Goal: Ask a question

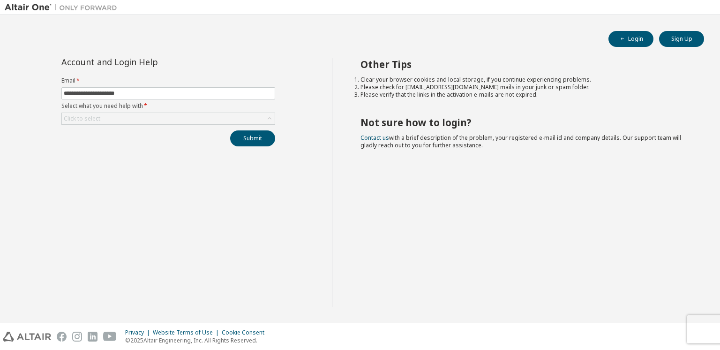
click at [107, 120] on div "Click to select" at bounding box center [168, 118] width 213 height 11
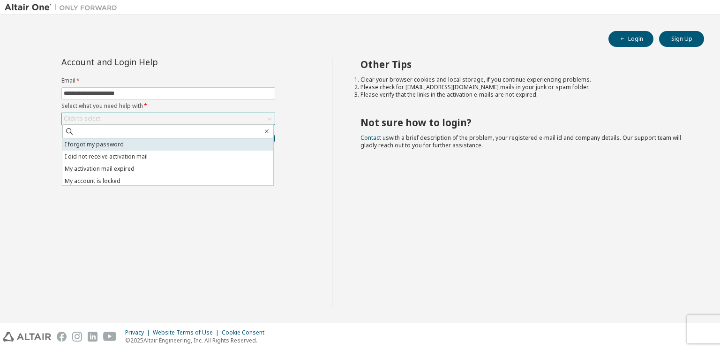
click at [90, 143] on li "I forgot my password" at bounding box center [167, 144] width 211 height 12
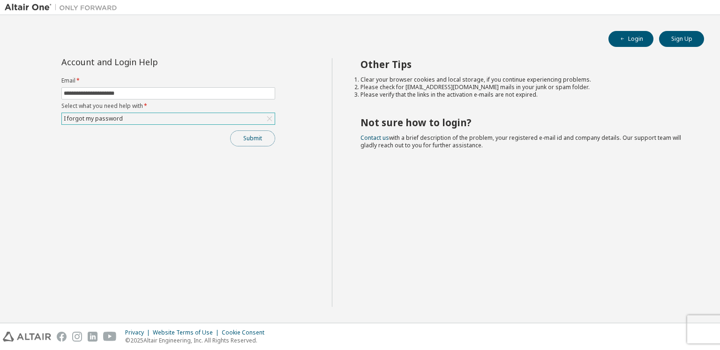
click at [248, 138] on button "Submit" at bounding box center [252, 138] width 45 height 16
click at [251, 138] on button "Submit" at bounding box center [252, 138] width 45 height 16
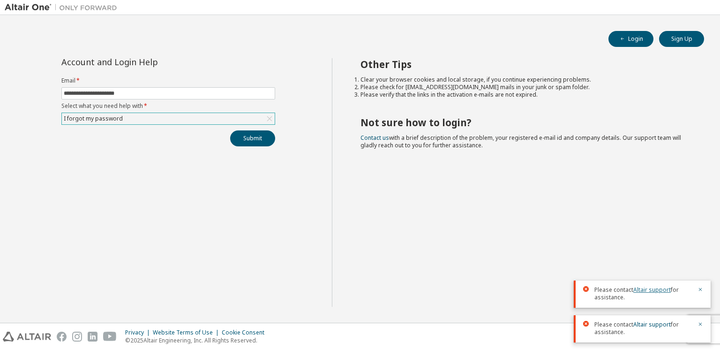
click at [634, 292] on link "Altair support" at bounding box center [652, 289] width 38 height 8
click at [648, 324] on link "Altair support" at bounding box center [652, 324] width 38 height 8
click at [139, 188] on div "**********" at bounding box center [168, 182] width 327 height 248
click at [30, 337] on img at bounding box center [27, 336] width 48 height 10
